Goal: Communication & Community: Answer question/provide support

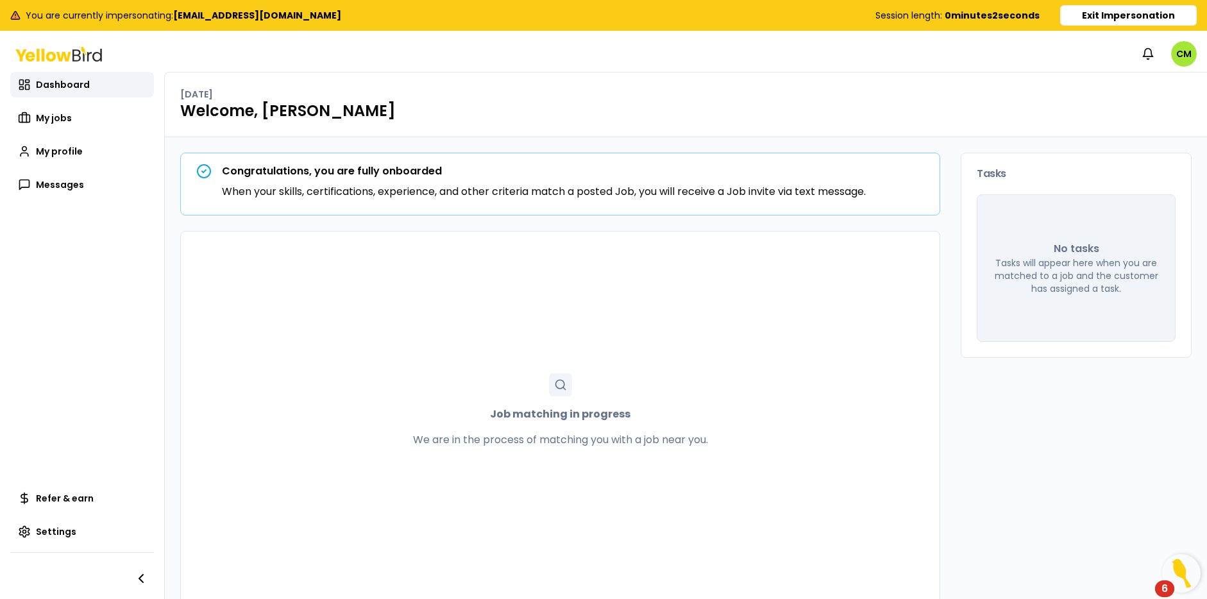
scroll to position [17, 0]
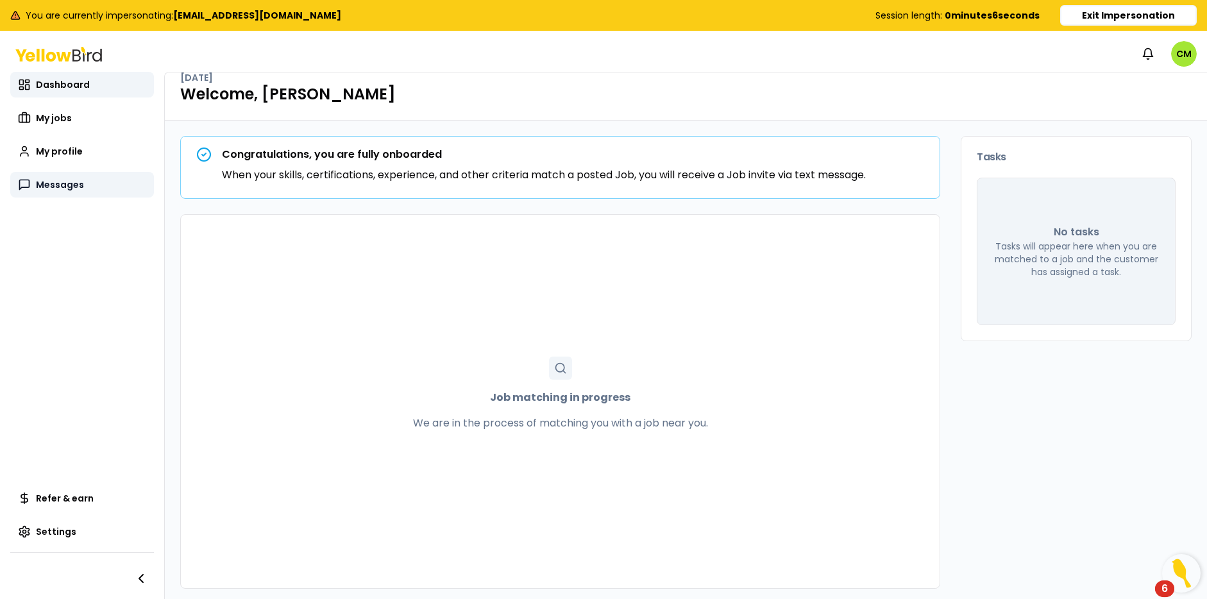
click at [41, 180] on span "Messages" at bounding box center [60, 184] width 48 height 13
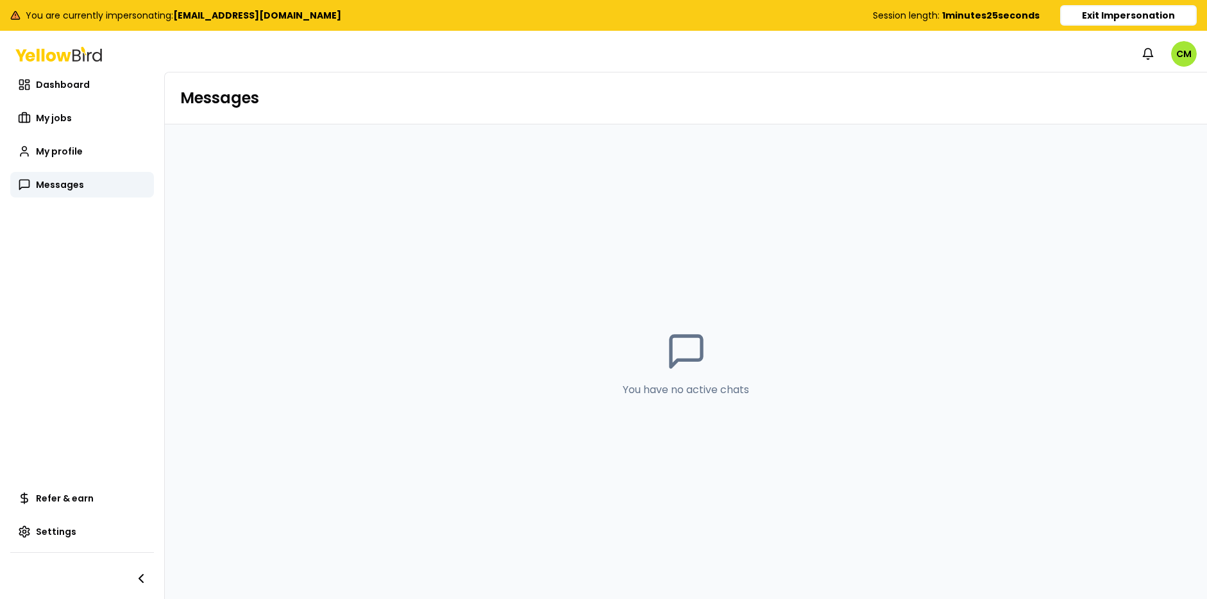
click at [1148, 13] on button "Exit Impersonation" at bounding box center [1128, 15] width 137 height 21
